Goal: Information Seeking & Learning: Find specific fact

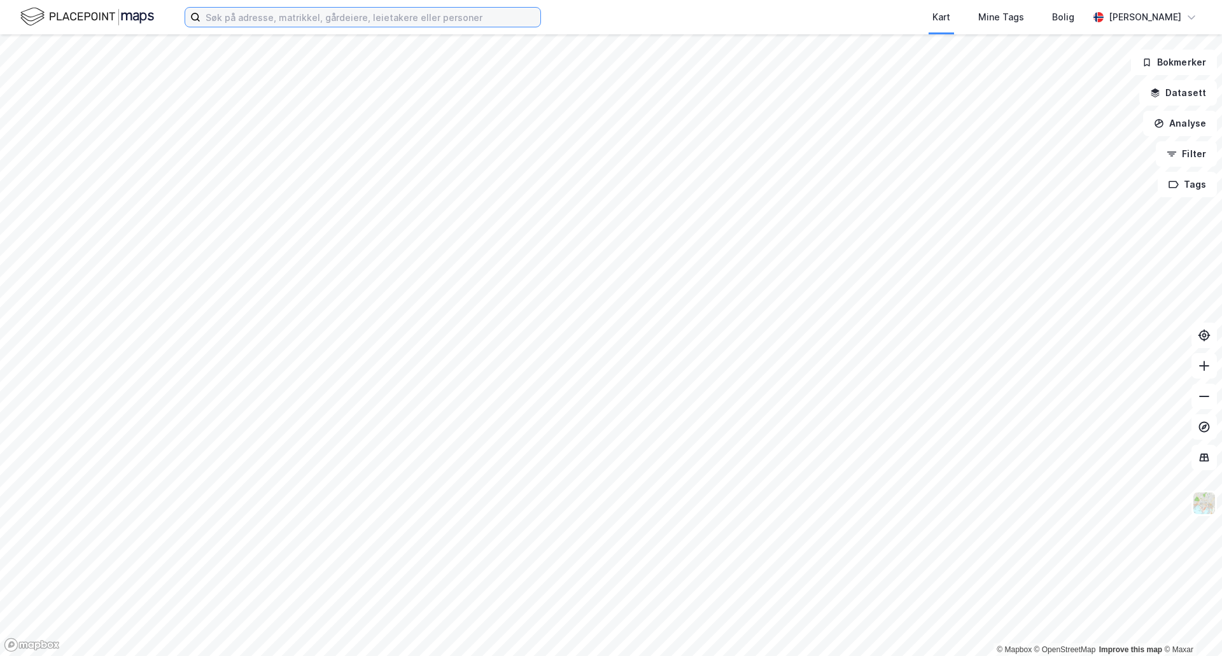
click at [485, 17] on input at bounding box center [370, 17] width 340 height 19
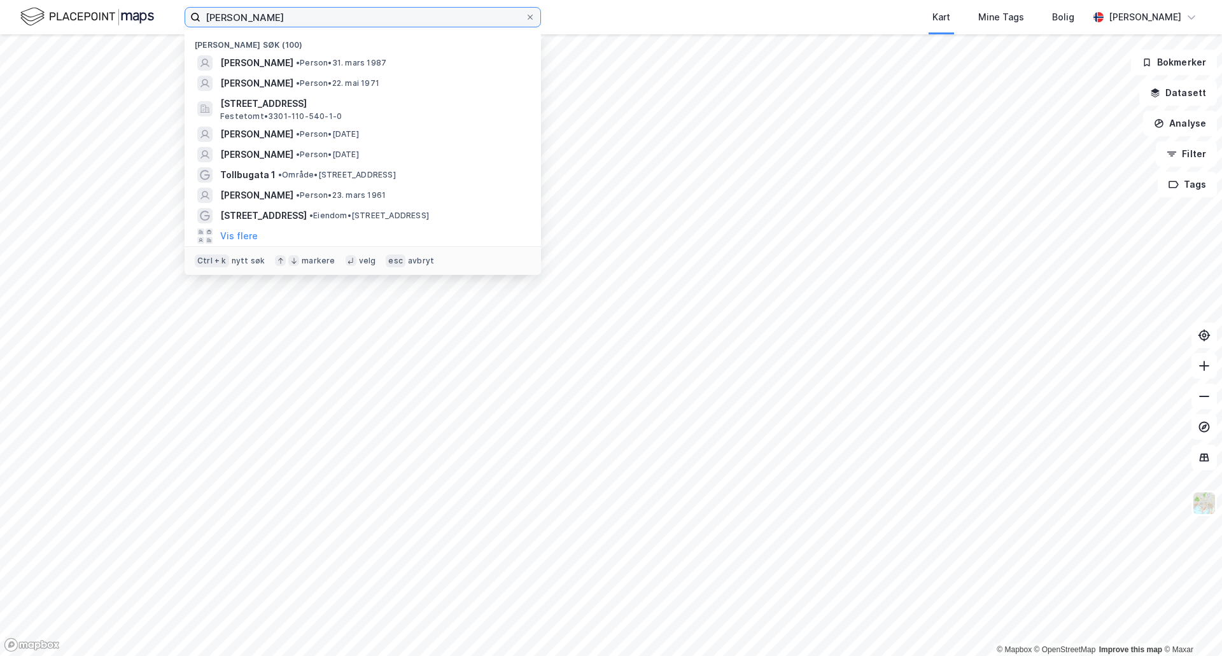
type input "[PERSON_NAME]"
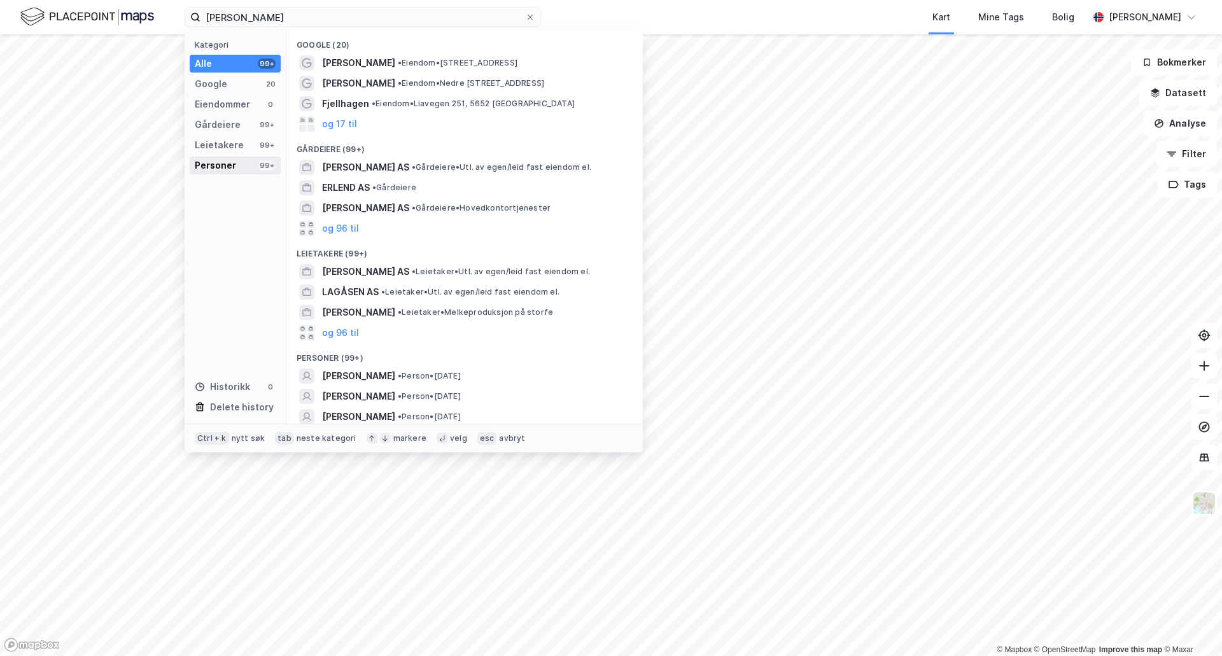
click at [223, 166] on div "Personer" at bounding box center [215, 165] width 41 height 15
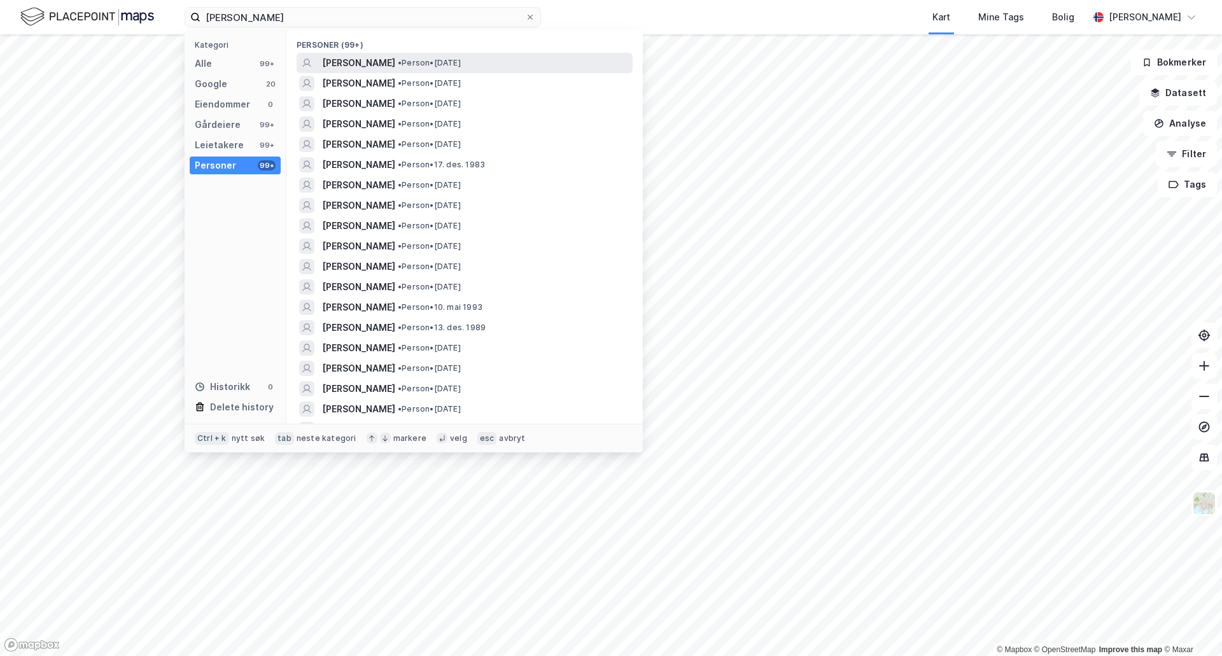
click at [356, 53] on div "[PERSON_NAME] • Person • [DATE]" at bounding box center [465, 63] width 336 height 20
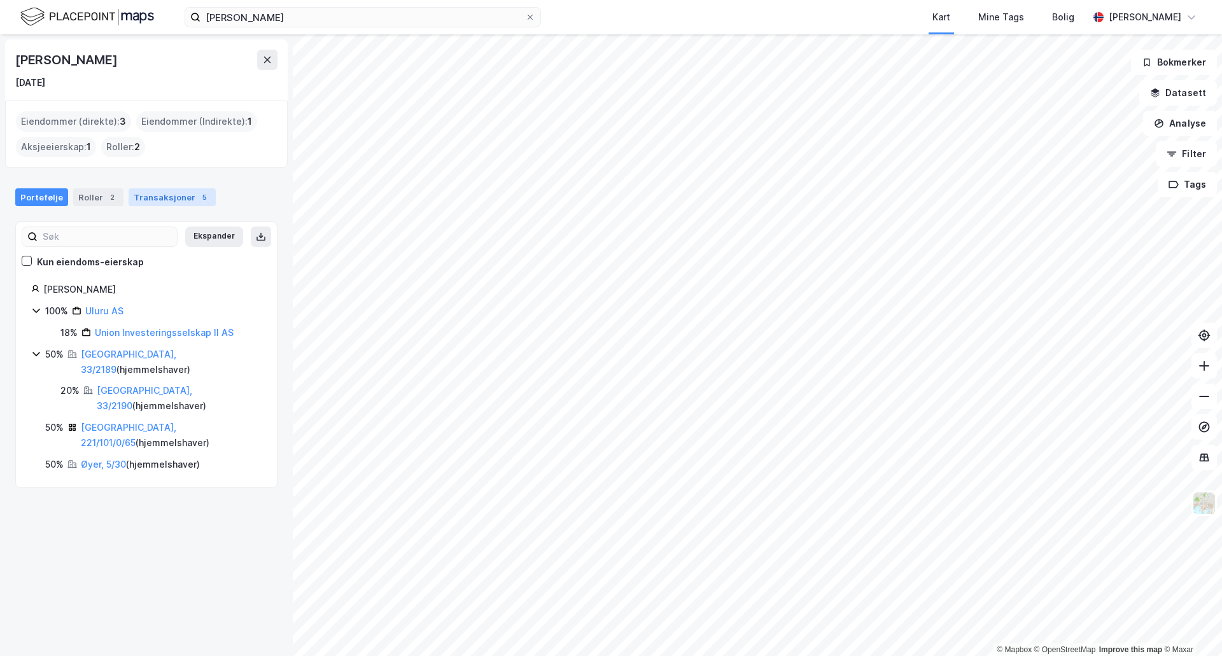
click at [167, 197] on div "Transaksjoner 5" at bounding box center [172, 197] width 87 height 18
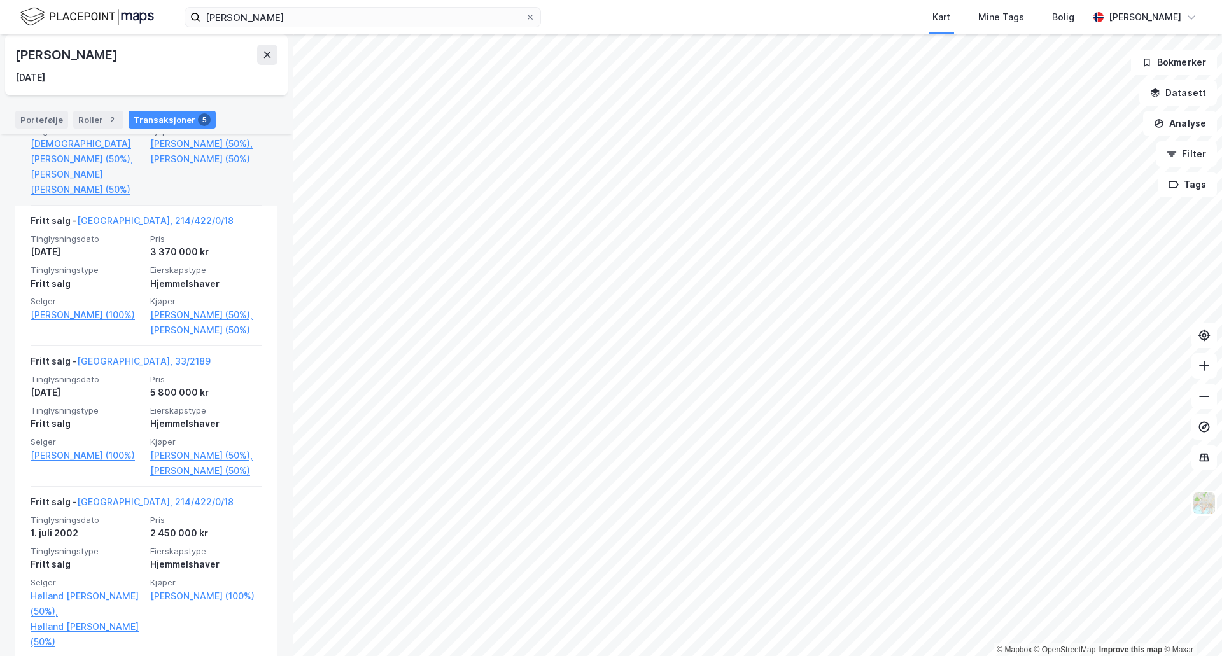
scroll to position [577, 0]
